Goal: Check status

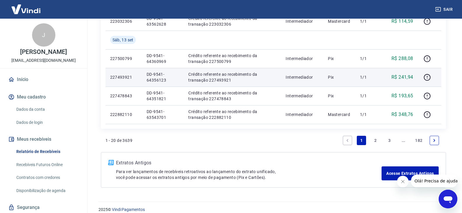
scroll to position [450, 0]
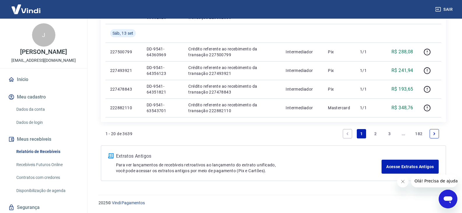
click at [374, 131] on link "2" at bounding box center [375, 133] width 9 height 9
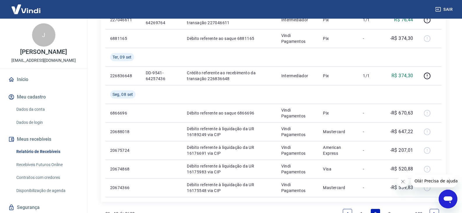
scroll to position [438, 0]
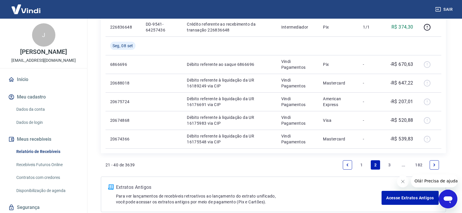
click at [392, 166] on link "3" at bounding box center [389, 164] width 9 height 9
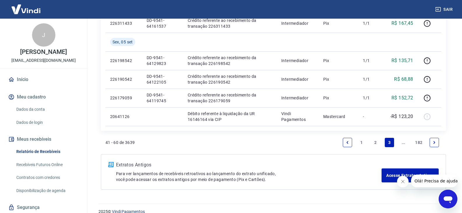
scroll to position [450, 0]
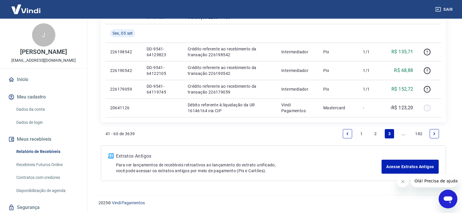
click at [435, 136] on link "Next page" at bounding box center [434, 133] width 9 height 9
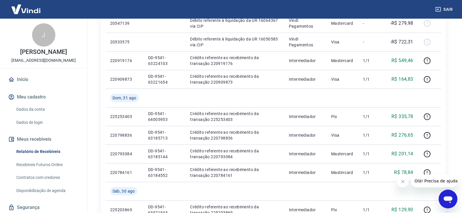
scroll to position [469, 0]
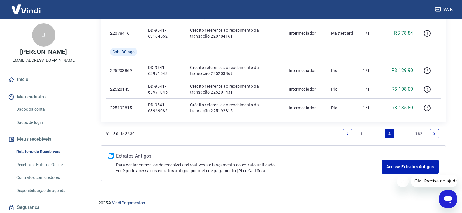
click at [347, 136] on link "Previous page" at bounding box center [347, 133] width 9 height 9
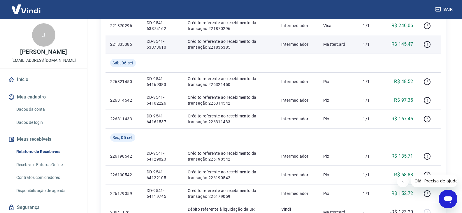
scroll to position [450, 0]
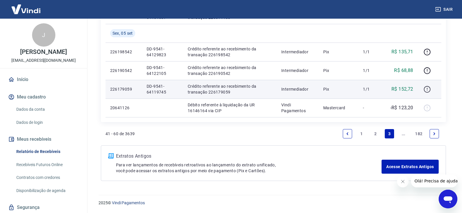
click at [429, 93] on icon "button" at bounding box center [427, 89] width 7 height 7
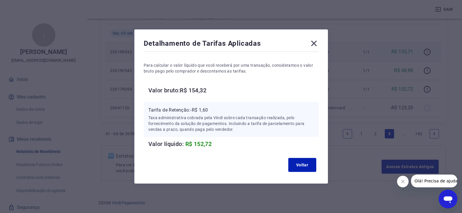
click at [319, 44] on icon at bounding box center [313, 43] width 9 height 9
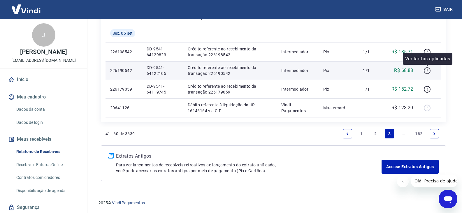
click at [425, 70] on icon "button" at bounding box center [427, 70] width 7 height 7
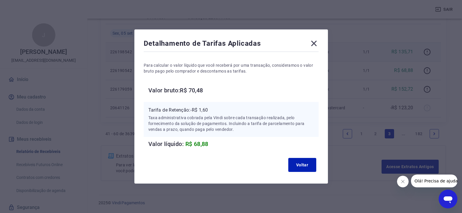
drag, startPoint x: 318, startPoint y: 44, endPoint x: 342, endPoint y: 61, distance: 29.6
click at [317, 44] on icon at bounding box center [313, 43] width 9 height 9
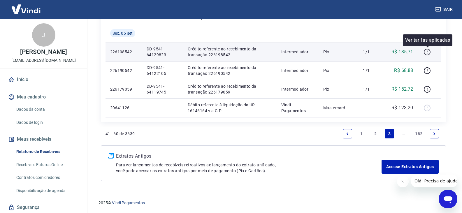
click at [427, 51] on icon "button" at bounding box center [427, 51] width 7 height 7
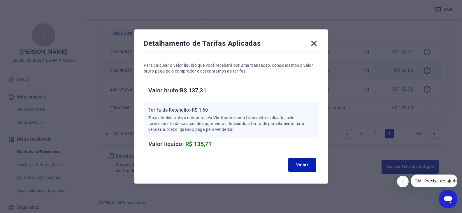
drag, startPoint x: 316, startPoint y: 46, endPoint x: 330, endPoint y: 65, distance: 23.2
click at [316, 46] on icon at bounding box center [313, 43] width 9 height 9
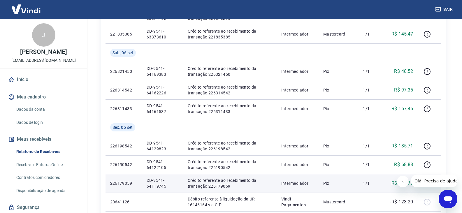
scroll to position [333, 0]
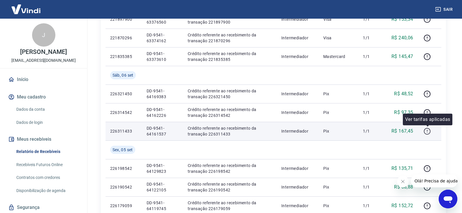
click at [429, 130] on icon "button" at bounding box center [427, 131] width 7 height 7
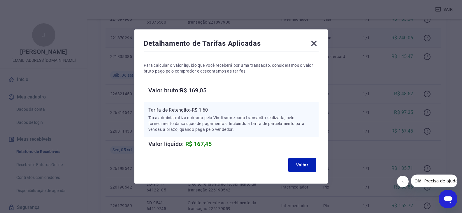
click at [317, 47] on icon at bounding box center [313, 43] width 9 height 9
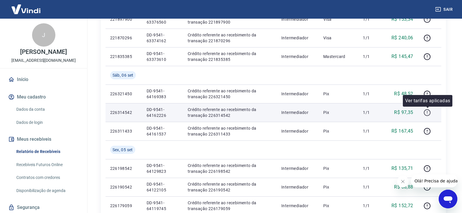
click at [427, 111] on icon "button" at bounding box center [427, 112] width 7 height 7
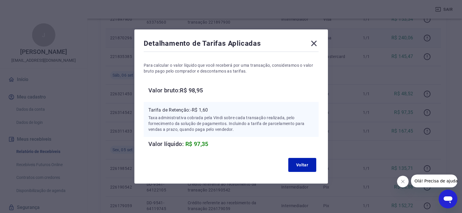
click at [316, 44] on icon at bounding box center [314, 44] width 6 height 6
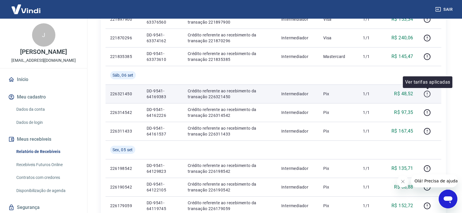
click at [430, 94] on icon "button" at bounding box center [427, 93] width 7 height 7
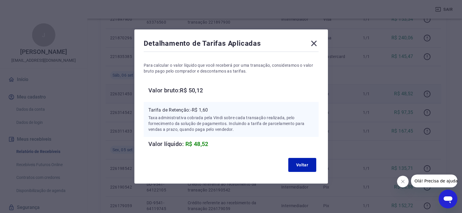
click at [310, 42] on div "Detalhamento de Tarifas Aplicadas" at bounding box center [231, 45] width 175 height 12
click at [314, 43] on icon at bounding box center [313, 43] width 9 height 9
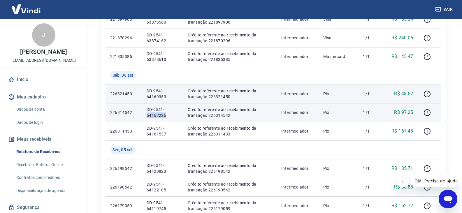
drag, startPoint x: 147, startPoint y: 117, endPoint x: 169, endPoint y: 117, distance: 21.3
click at [169, 117] on p "DD-9541-64162226" at bounding box center [163, 113] width 32 height 12
copy p "64162226"
click at [426, 113] on icon "button" at bounding box center [427, 112] width 7 height 7
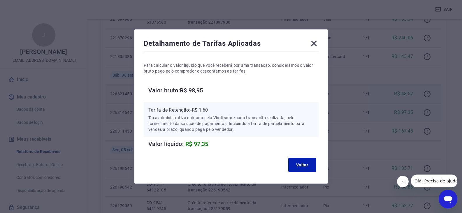
click at [318, 36] on div "Detalhamento de Tarifas Aplicadas Para calcular o valor líquido que você recebe…" at bounding box center [231, 106] width 194 height 154
click at [314, 41] on icon at bounding box center [314, 44] width 6 height 6
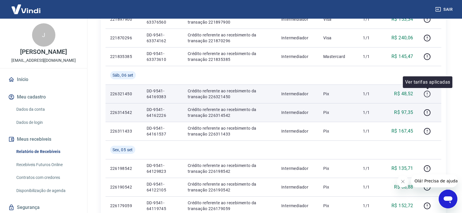
click at [429, 93] on icon "button" at bounding box center [427, 93] width 7 height 7
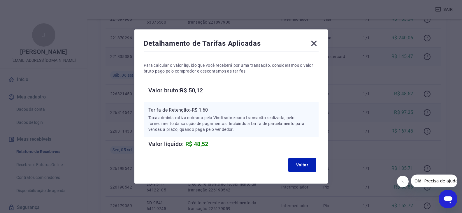
drag, startPoint x: 315, startPoint y: 39, endPoint x: 329, endPoint y: 52, distance: 18.4
click at [315, 39] on icon at bounding box center [313, 43] width 9 height 9
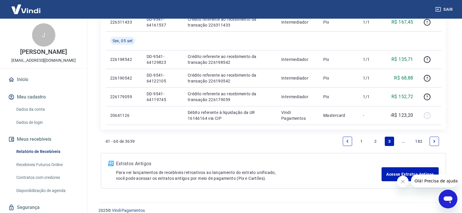
scroll to position [450, 0]
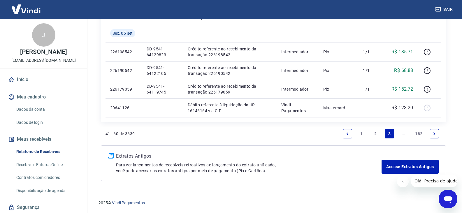
click at [351, 132] on link "Previous page" at bounding box center [347, 133] width 9 height 9
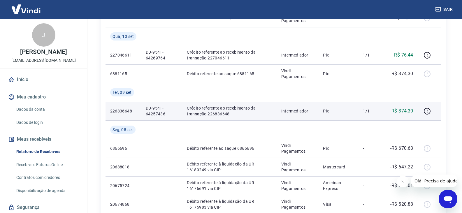
scroll to position [350, 0]
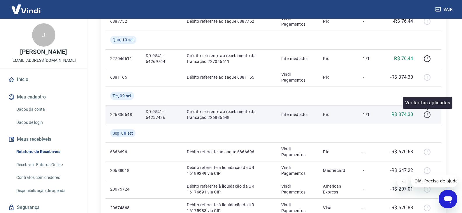
click at [428, 116] on icon "button" at bounding box center [427, 114] width 7 height 7
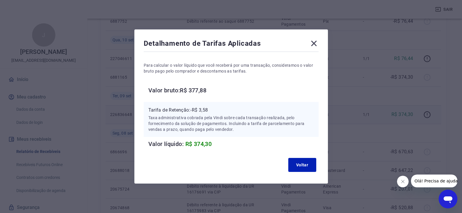
click at [318, 44] on icon at bounding box center [313, 43] width 9 height 9
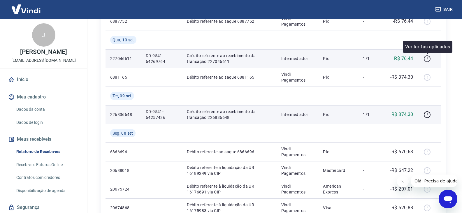
click at [427, 57] on icon "button" at bounding box center [427, 58] width 7 height 7
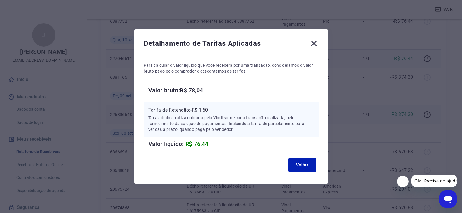
click at [315, 41] on icon at bounding box center [313, 43] width 9 height 9
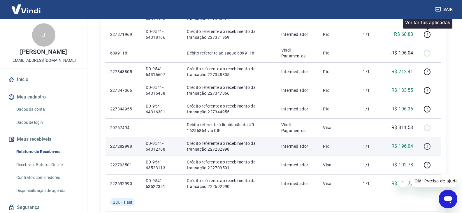
scroll to position [175, 0]
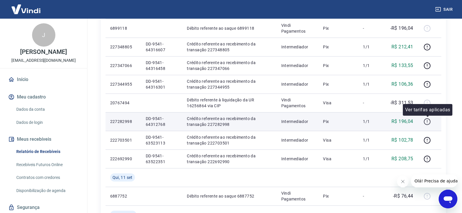
click at [428, 123] on icon "button" at bounding box center [427, 123] width 1 height 1
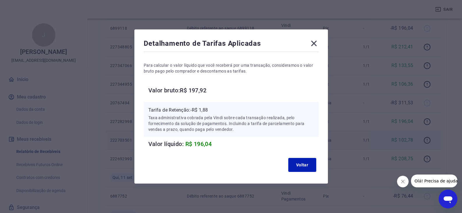
drag, startPoint x: 317, startPoint y: 41, endPoint x: 386, endPoint y: 141, distance: 120.8
click at [317, 41] on icon at bounding box center [313, 43] width 9 height 9
